Goal: Information Seeking & Learning: Learn about a topic

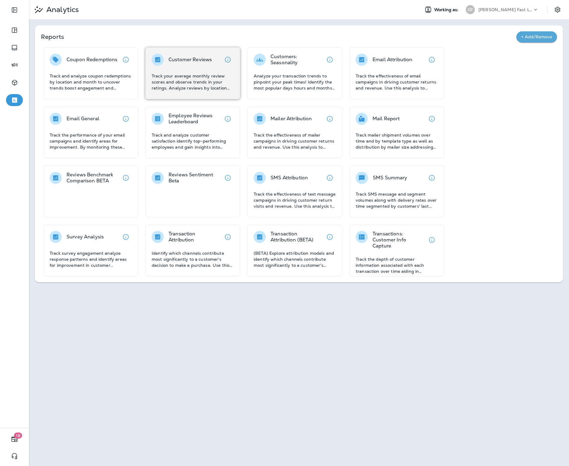
click at [190, 81] on p "Track your average monthly review scores and observe trends in your ratings. An…" at bounding box center [193, 82] width 82 height 18
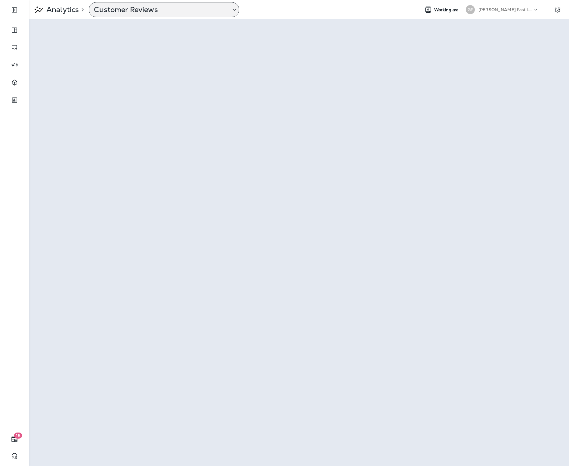
click at [127, 8] on p "Customer Reviews" at bounding box center [160, 9] width 132 height 9
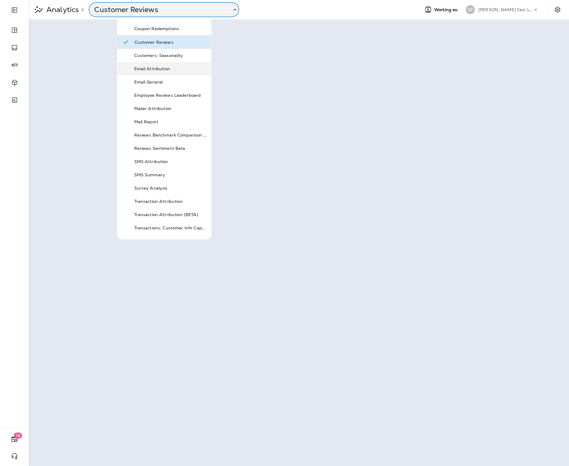
click at [171, 67] on p "Email Attribution" at bounding box center [170, 68] width 72 height 5
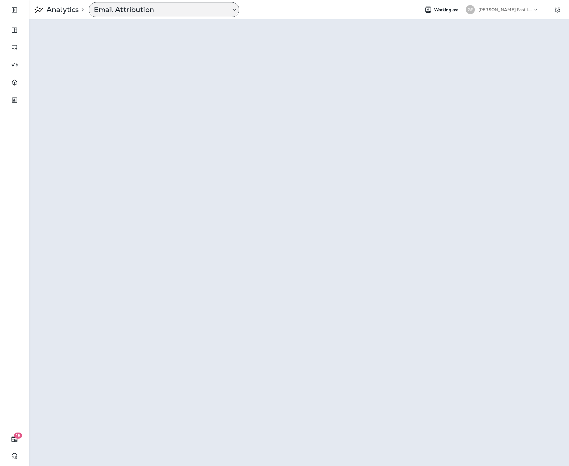
drag, startPoint x: 151, startPoint y: 7, endPoint x: 151, endPoint y: 15, distance: 7.5
click at [151, 7] on p "Email Attribution" at bounding box center [160, 9] width 132 height 9
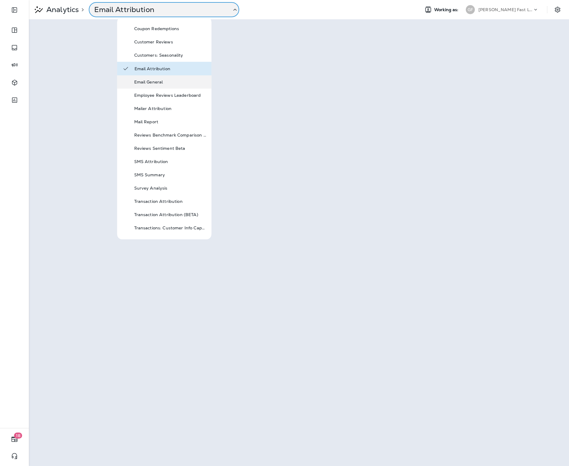
click at [149, 86] on div "Email General" at bounding box center [164, 81] width 94 height 13
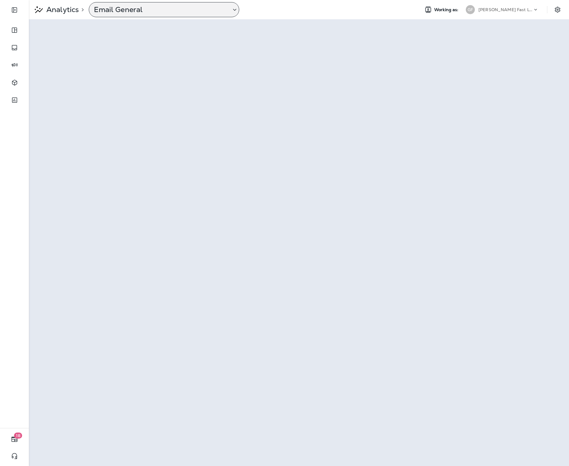
click at [143, 15] on div "Email General" at bounding box center [164, 9] width 151 height 15
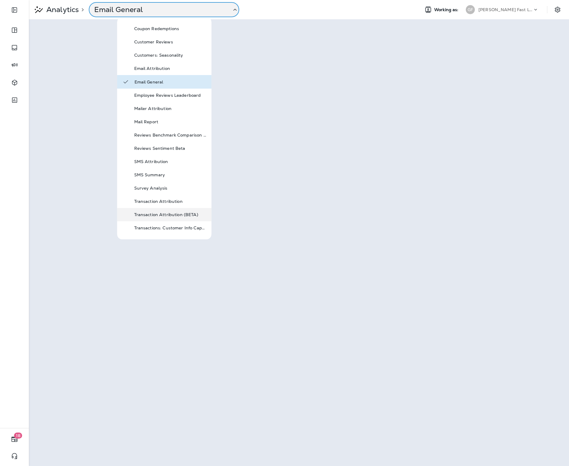
click at [194, 216] on p "Transaction Attribution (BETA)" at bounding box center [170, 214] width 72 height 5
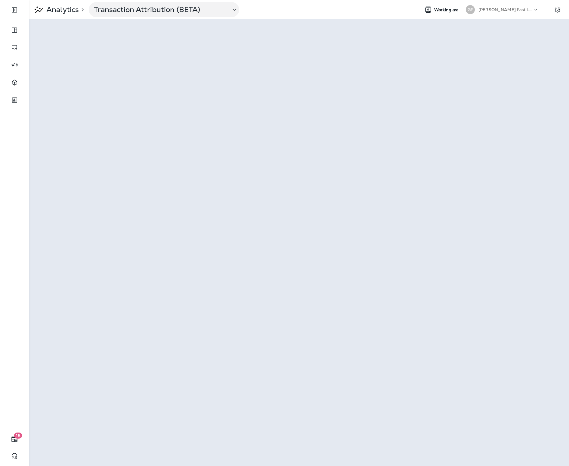
click at [517, 11] on p "[PERSON_NAME] Fast Lube dba [PERSON_NAME]" at bounding box center [506, 9] width 54 height 5
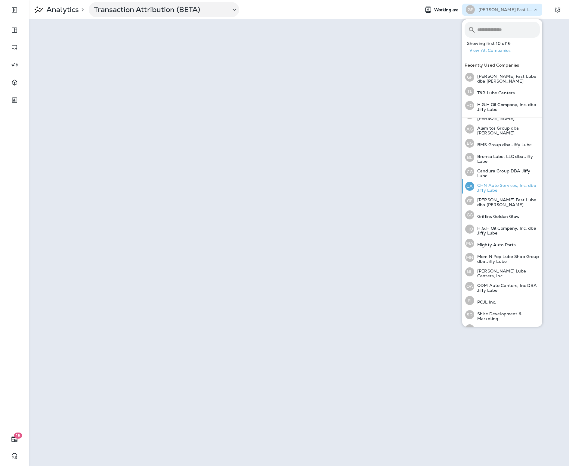
scroll to position [11, 0]
click at [475, 10] on div "GF" at bounding box center [471, 9] width 16 height 9
